Goal: Register for event/course

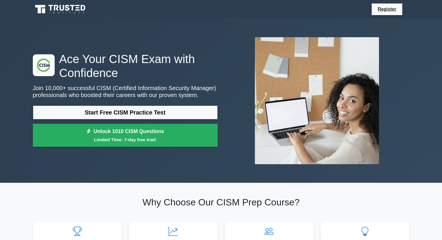
scroll to position [145, 0]
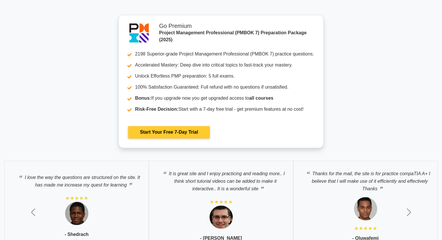
scroll to position [992, 0]
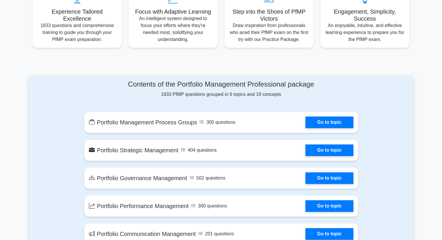
scroll to position [58, 0]
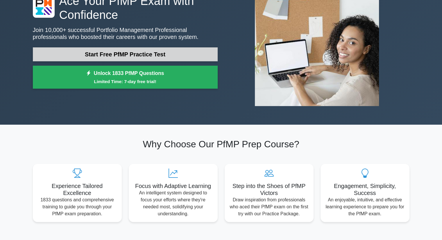
click at [183, 55] on link "Start Free PfMP Practice Test" at bounding box center [125, 54] width 185 height 14
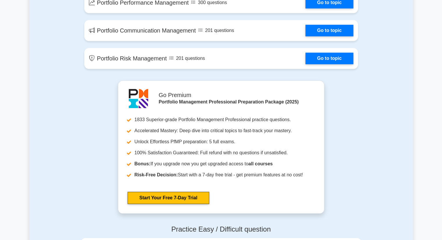
scroll to position [494, 0]
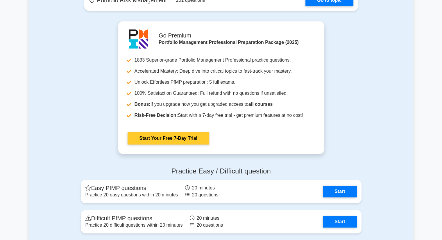
click at [192, 136] on link "Start Your Free 7-Day Trial" at bounding box center [169, 138] width 82 height 12
